Goal: Information Seeking & Learning: Check status

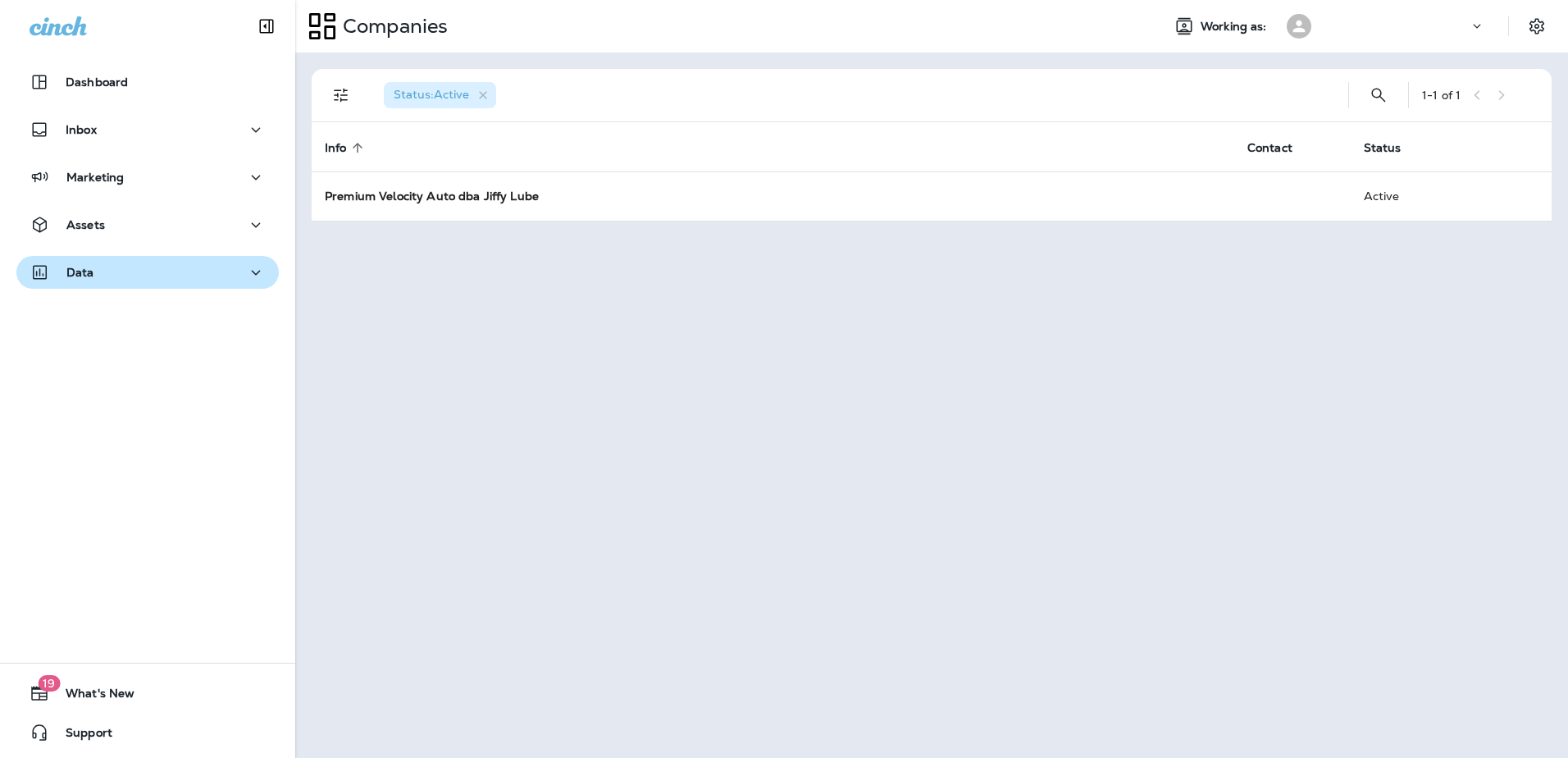
click at [247, 276] on icon "button" at bounding box center [256, 273] width 20 height 21
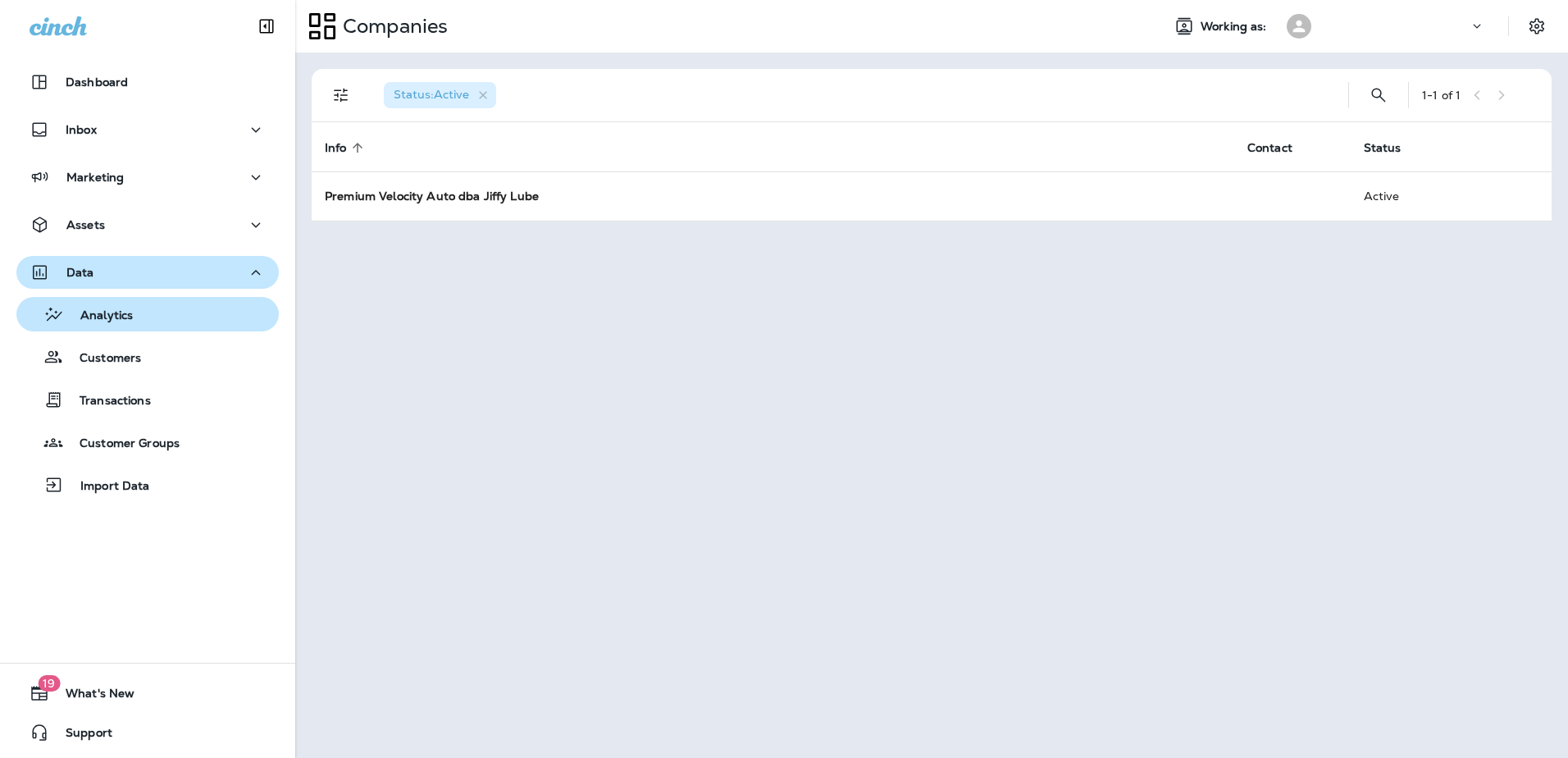
click at [143, 317] on div "Analytics" at bounding box center [147, 314] width 249 height 24
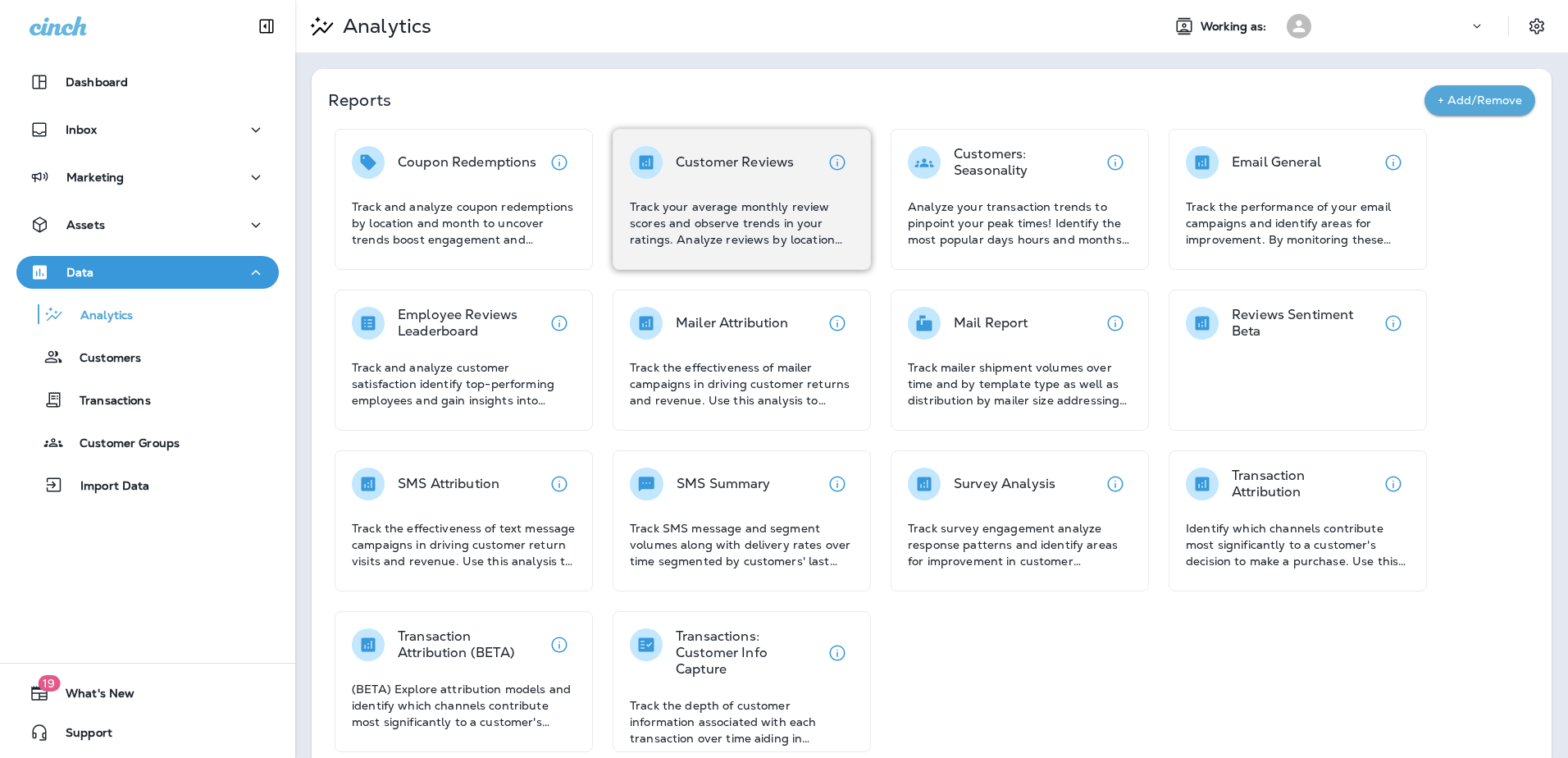
click at [742, 159] on p "Customer Reviews" at bounding box center [735, 162] width 118 height 16
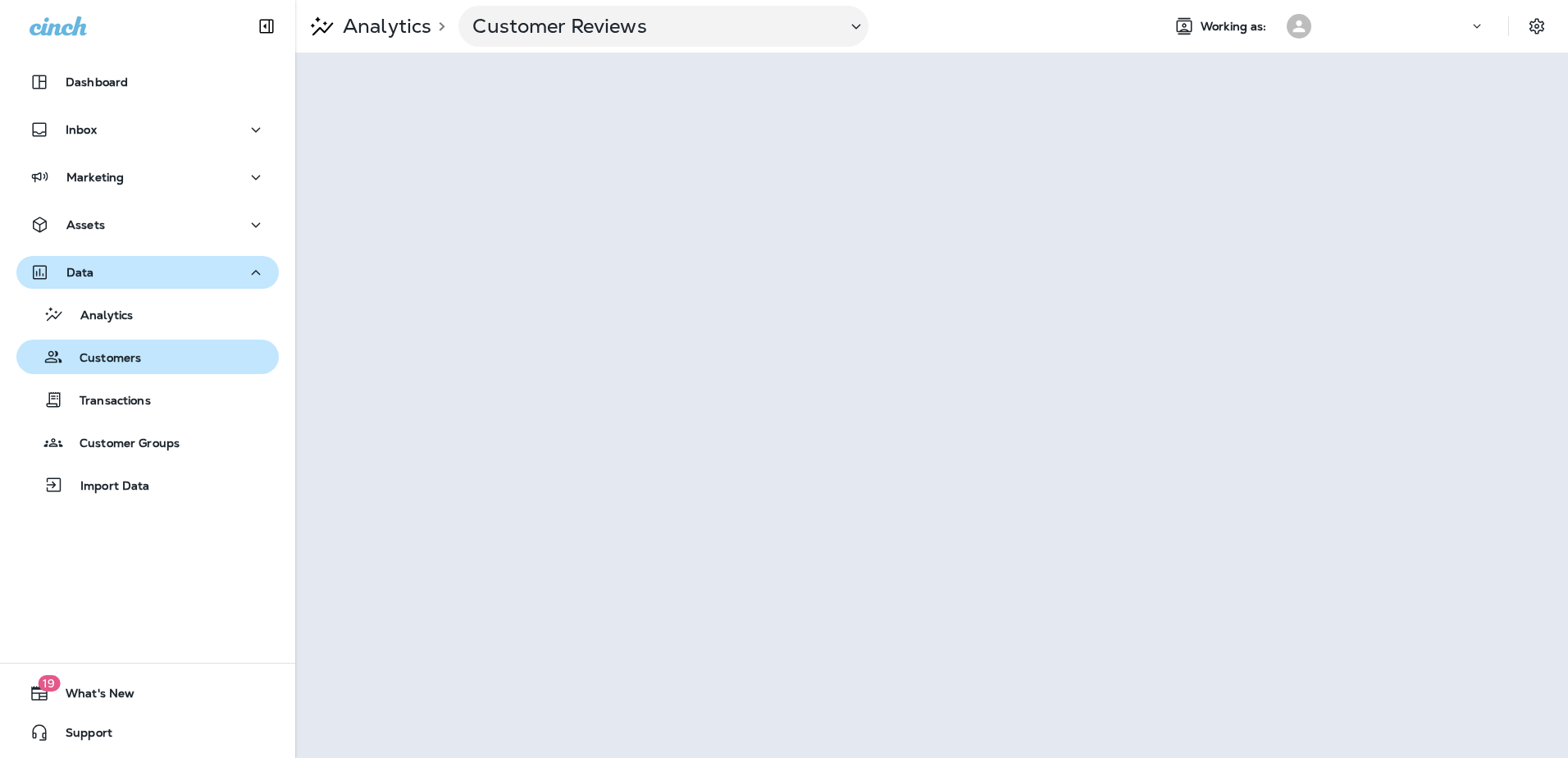
click at [234, 364] on div "Customers" at bounding box center [147, 356] width 249 height 24
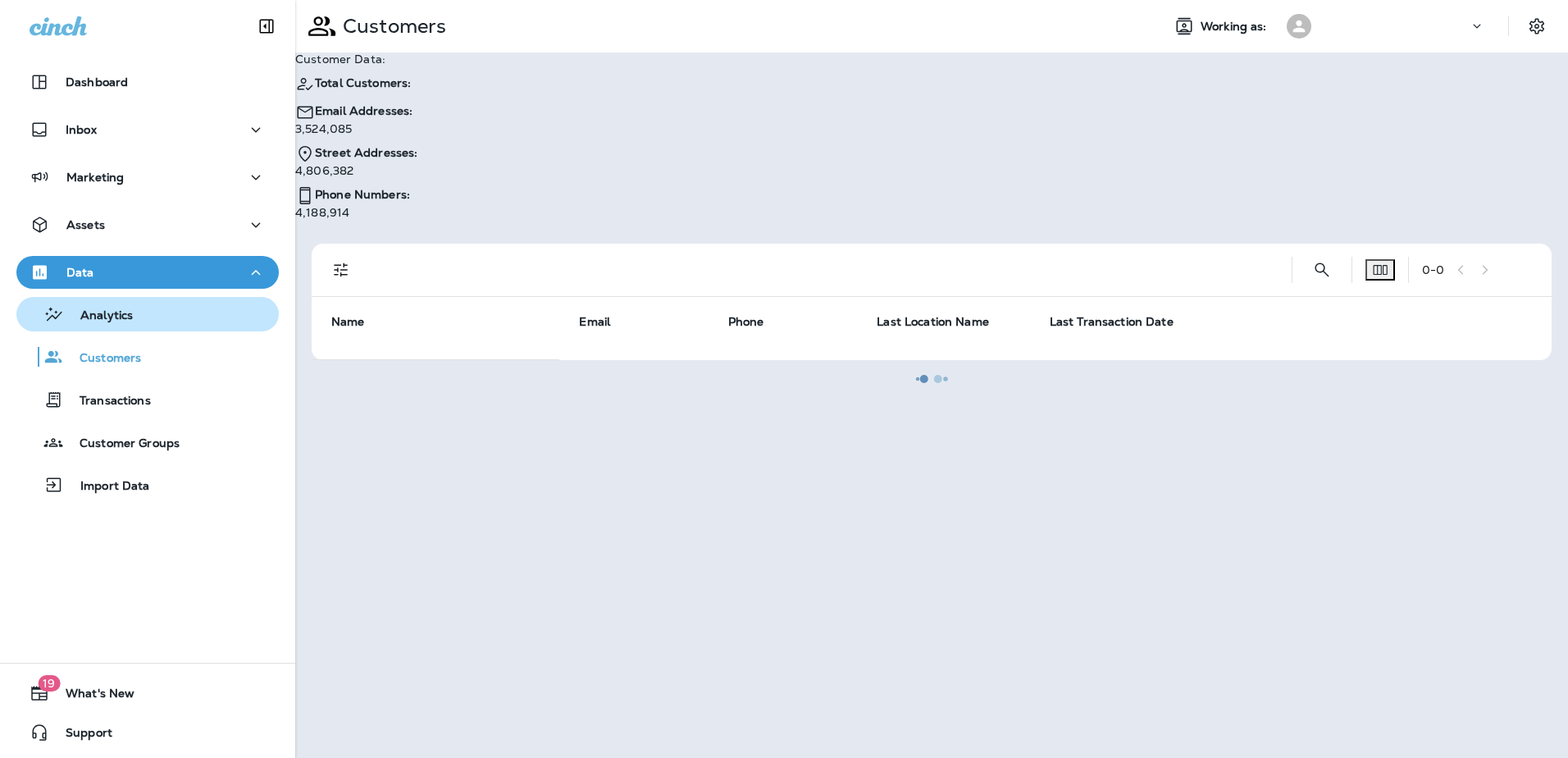
click at [110, 313] on p "Analytics" at bounding box center [98, 316] width 69 height 16
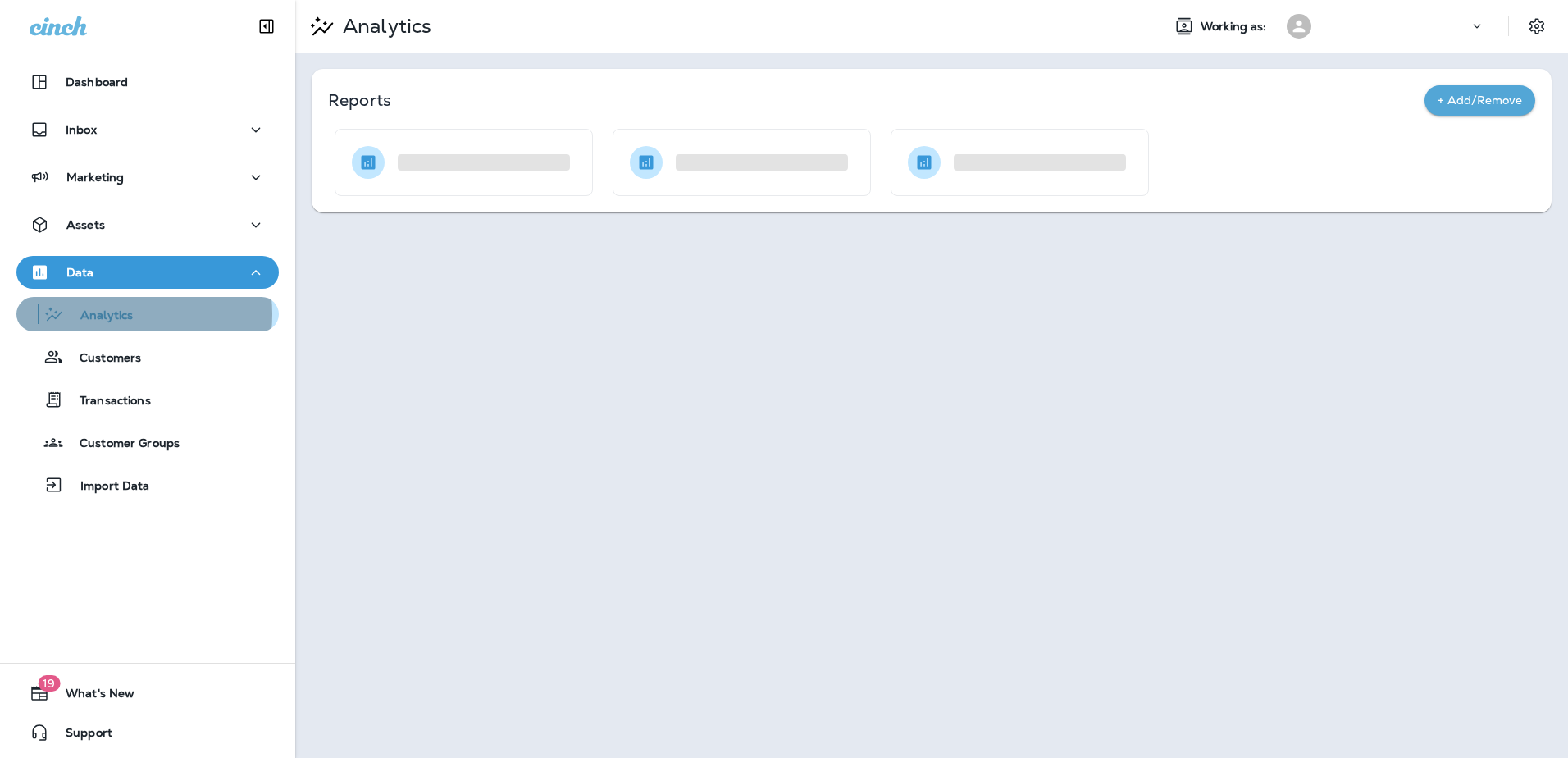
click at [107, 314] on p "Analytics" at bounding box center [98, 316] width 69 height 16
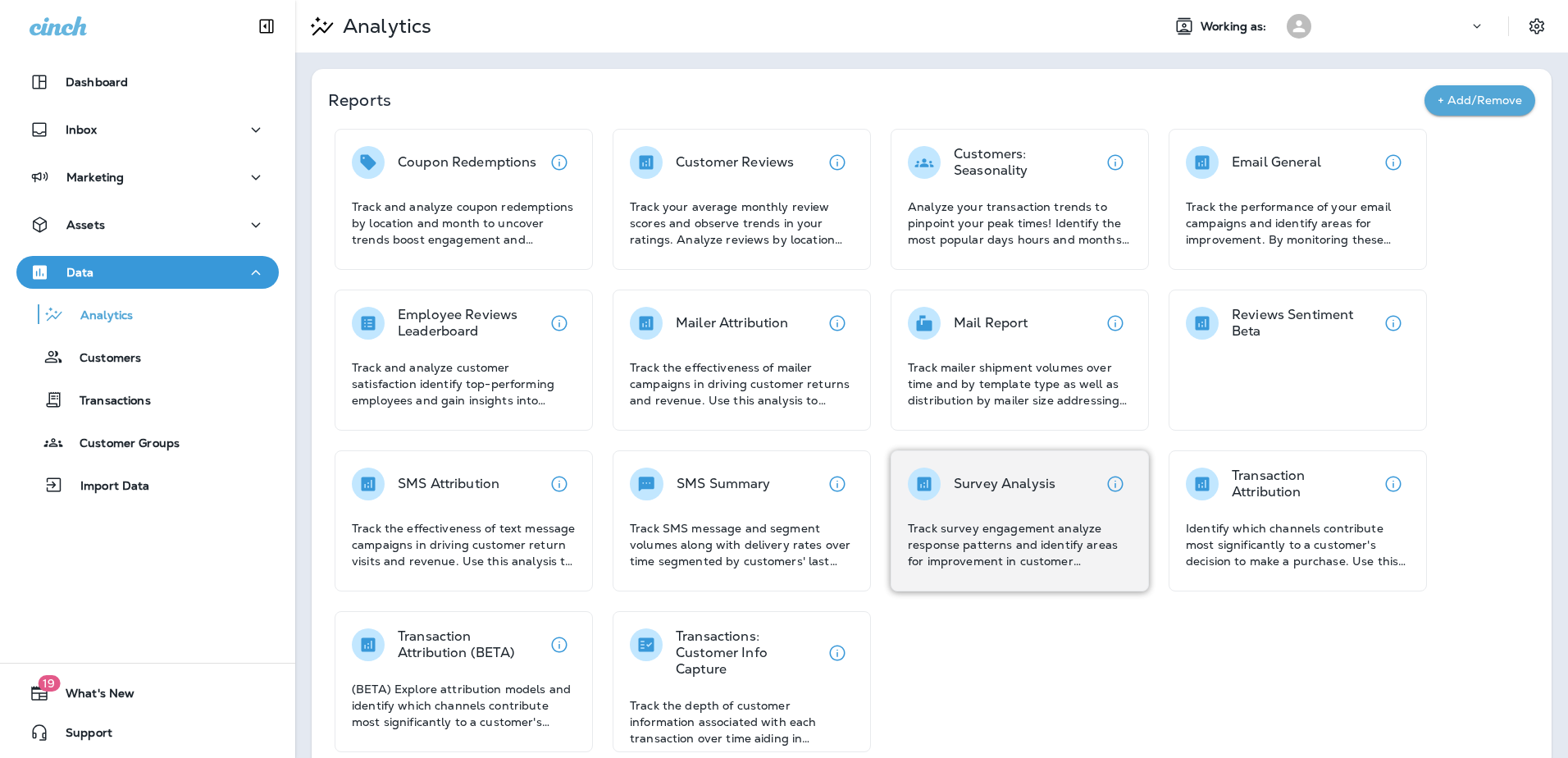
click at [977, 482] on p "Survey Analysis" at bounding box center [1004, 483] width 102 height 16
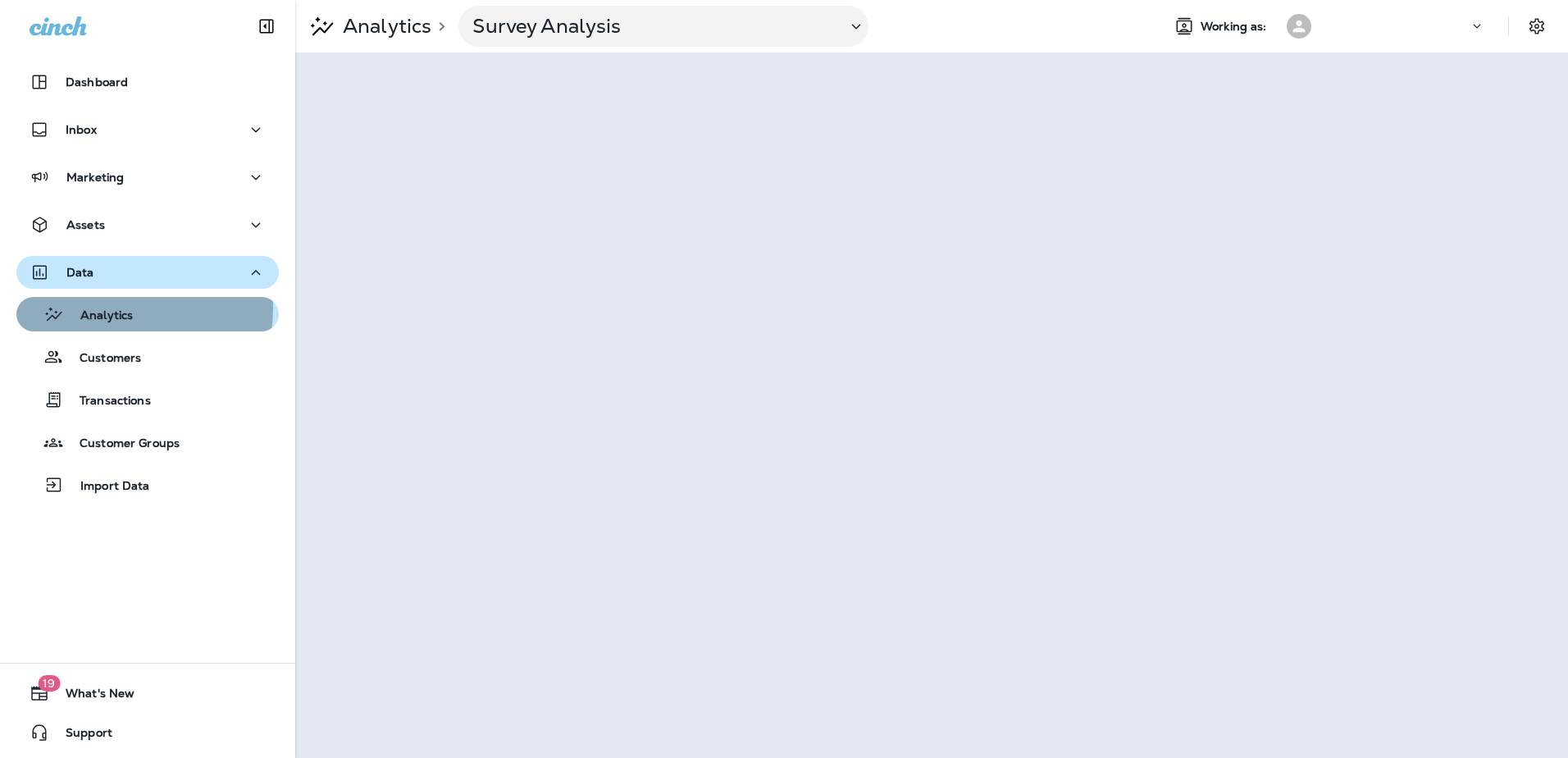
click at [98, 308] on p "Analytics" at bounding box center [98, 316] width 69 height 16
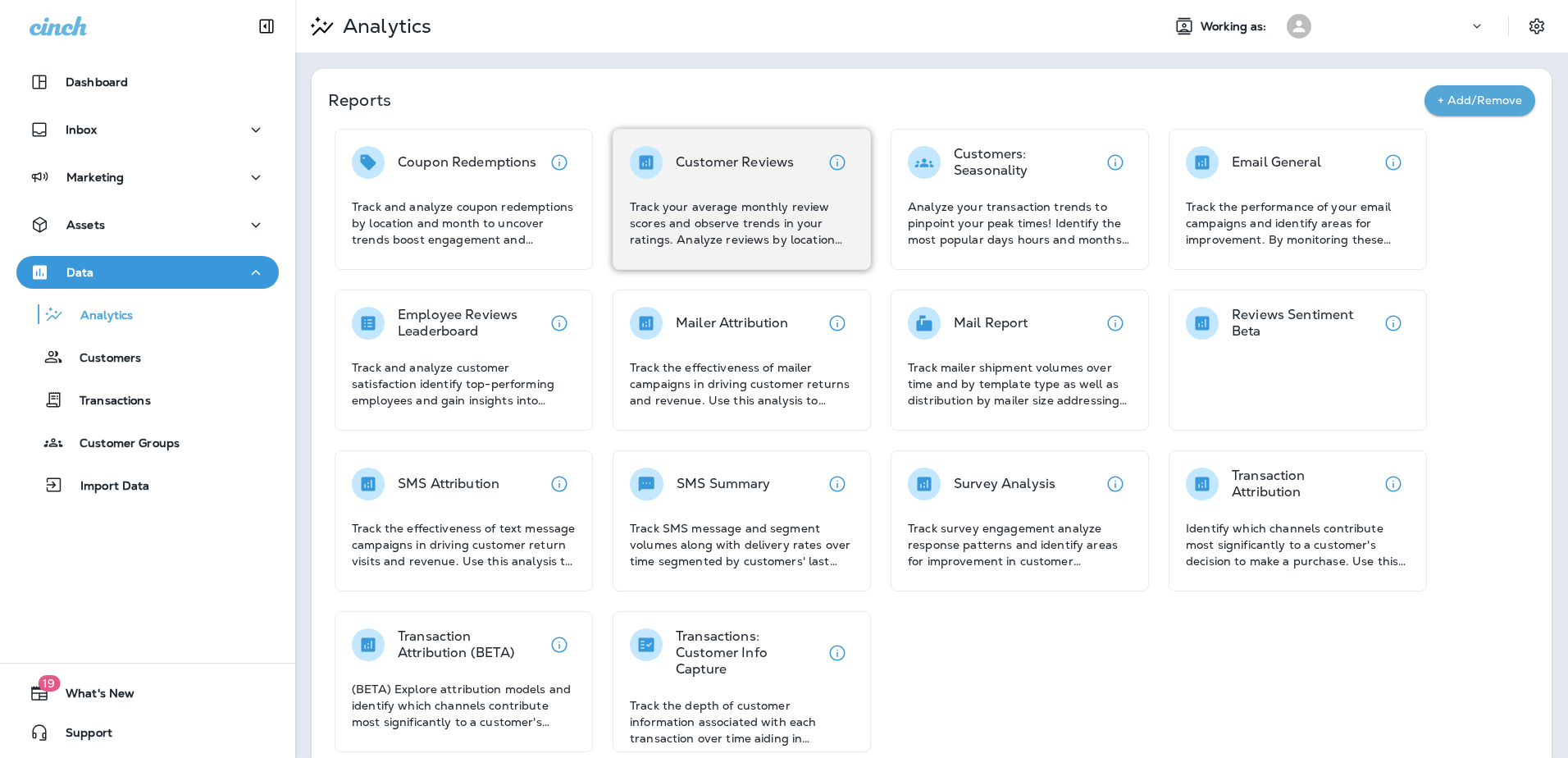
click at [715, 224] on p "Track your average monthly review scores and observe trends in your ratings. An…" at bounding box center [742, 223] width 224 height 49
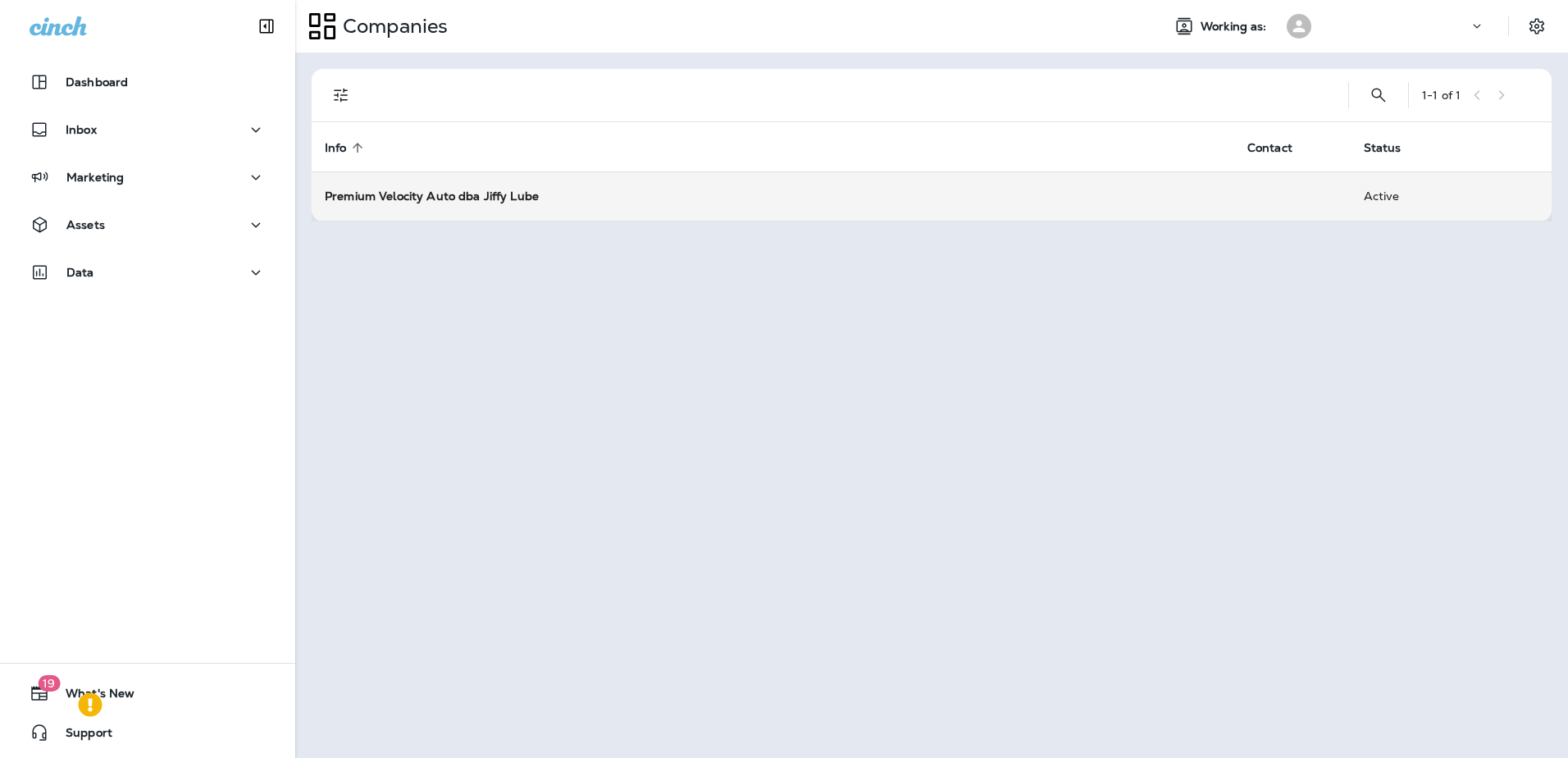
click at [459, 200] on strong "Premium Velocity Auto dba Jiffy Lube" at bounding box center [431, 197] width 214 height 15
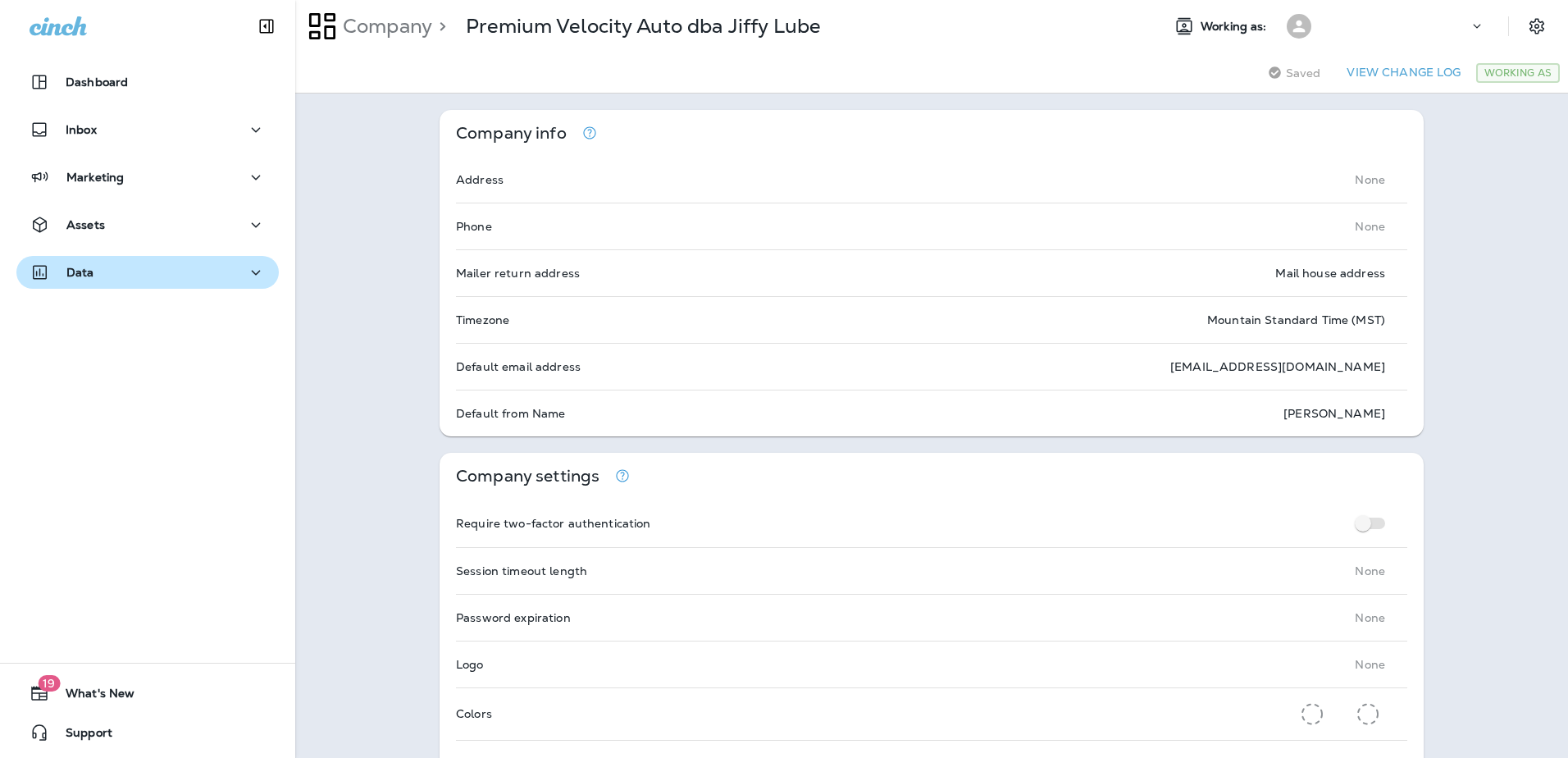
click at [247, 270] on icon "button" at bounding box center [256, 273] width 20 height 21
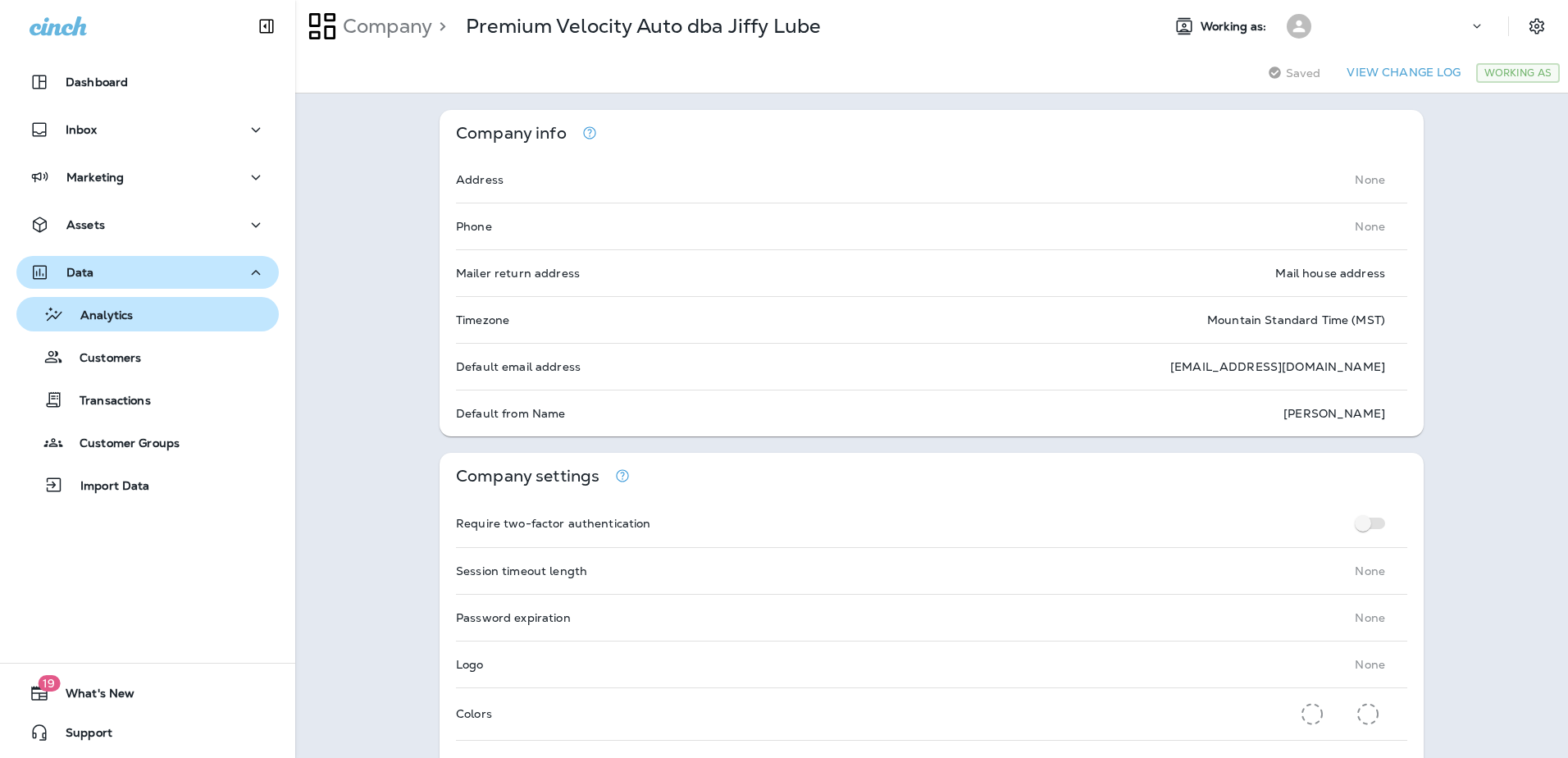
click at [142, 309] on div "Analytics" at bounding box center [147, 314] width 249 height 24
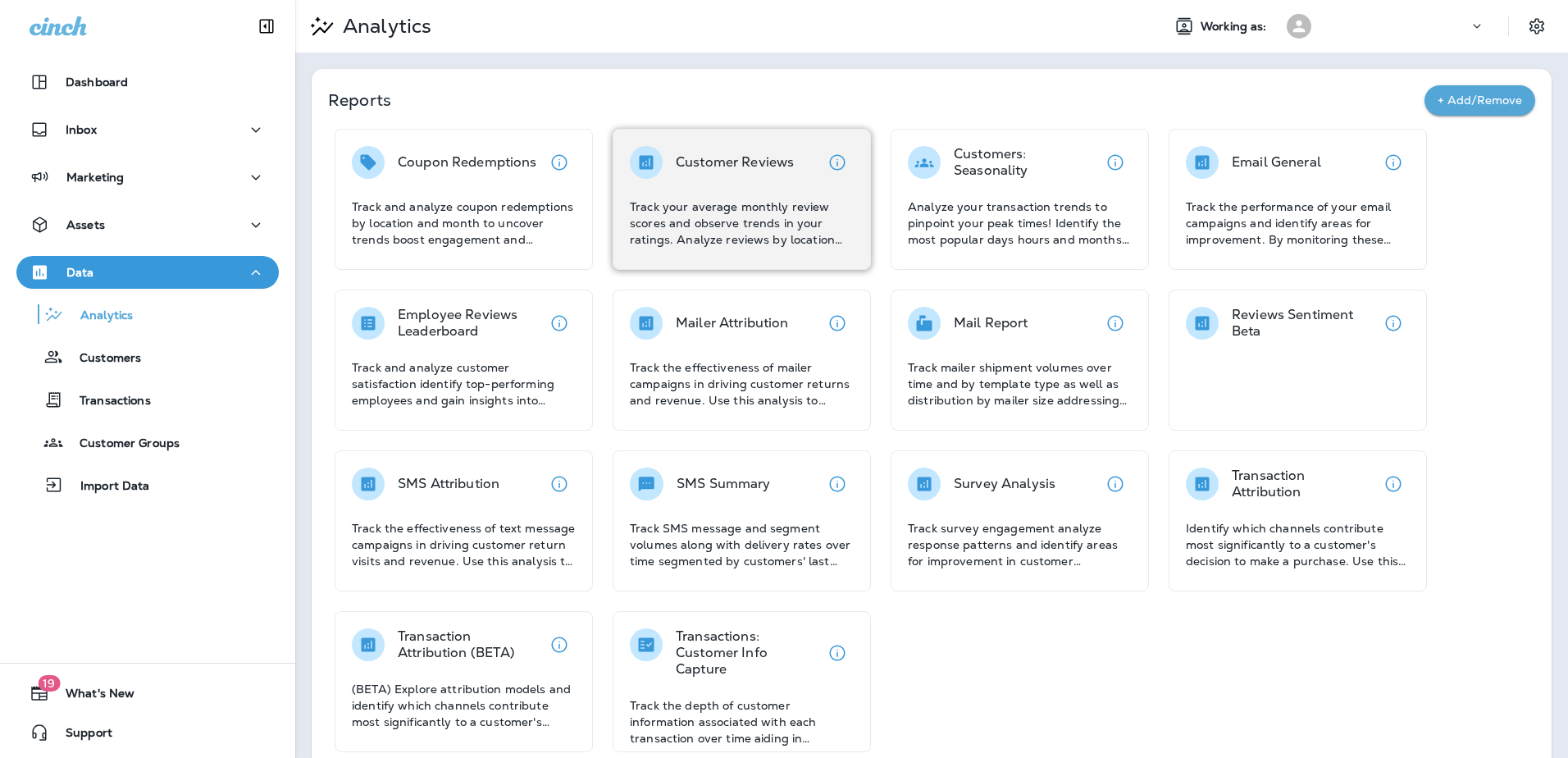
click at [729, 210] on p "Track your average monthly review scores and observe trends in your ratings. An…" at bounding box center [742, 223] width 224 height 49
